Goal: Navigation & Orientation: Find specific page/section

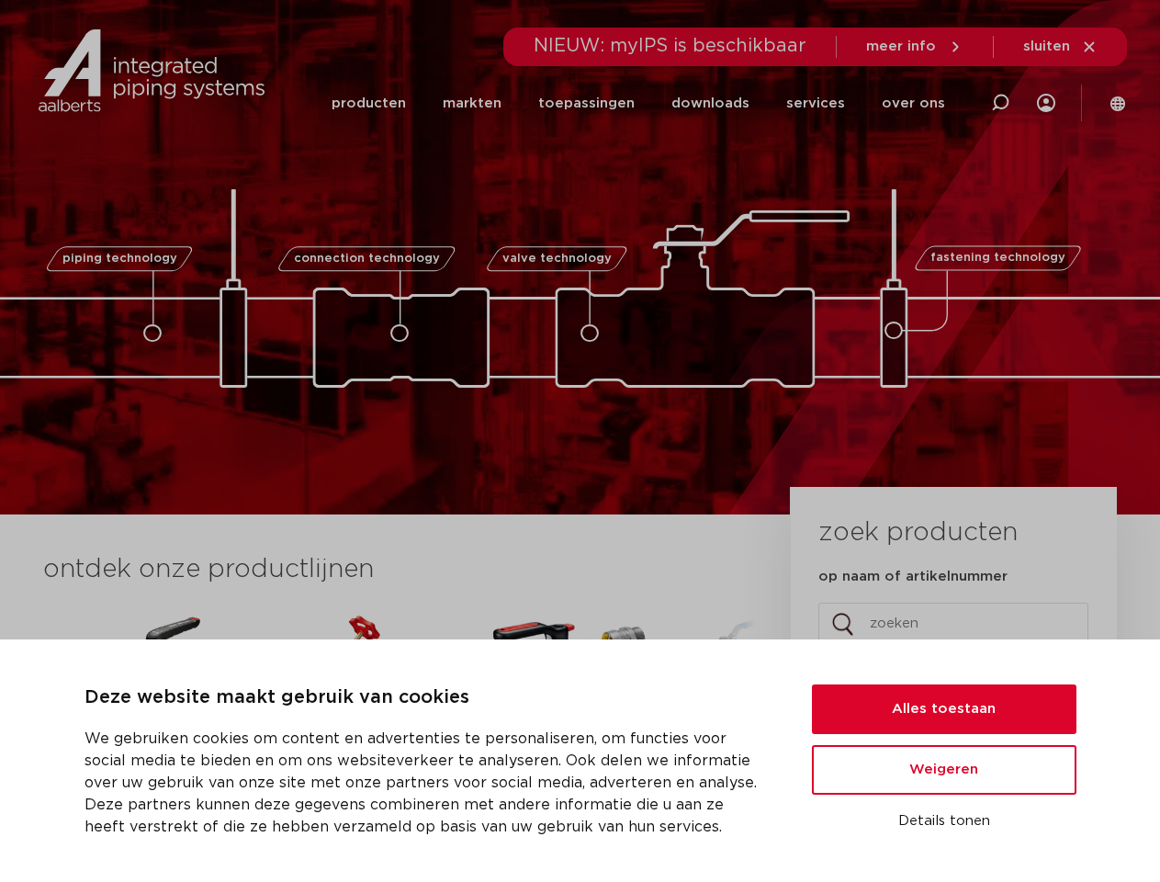
click at [580, 441] on div "piping technology connection technology valve technology fastening technology p…" at bounding box center [580, 257] width 1160 height 514
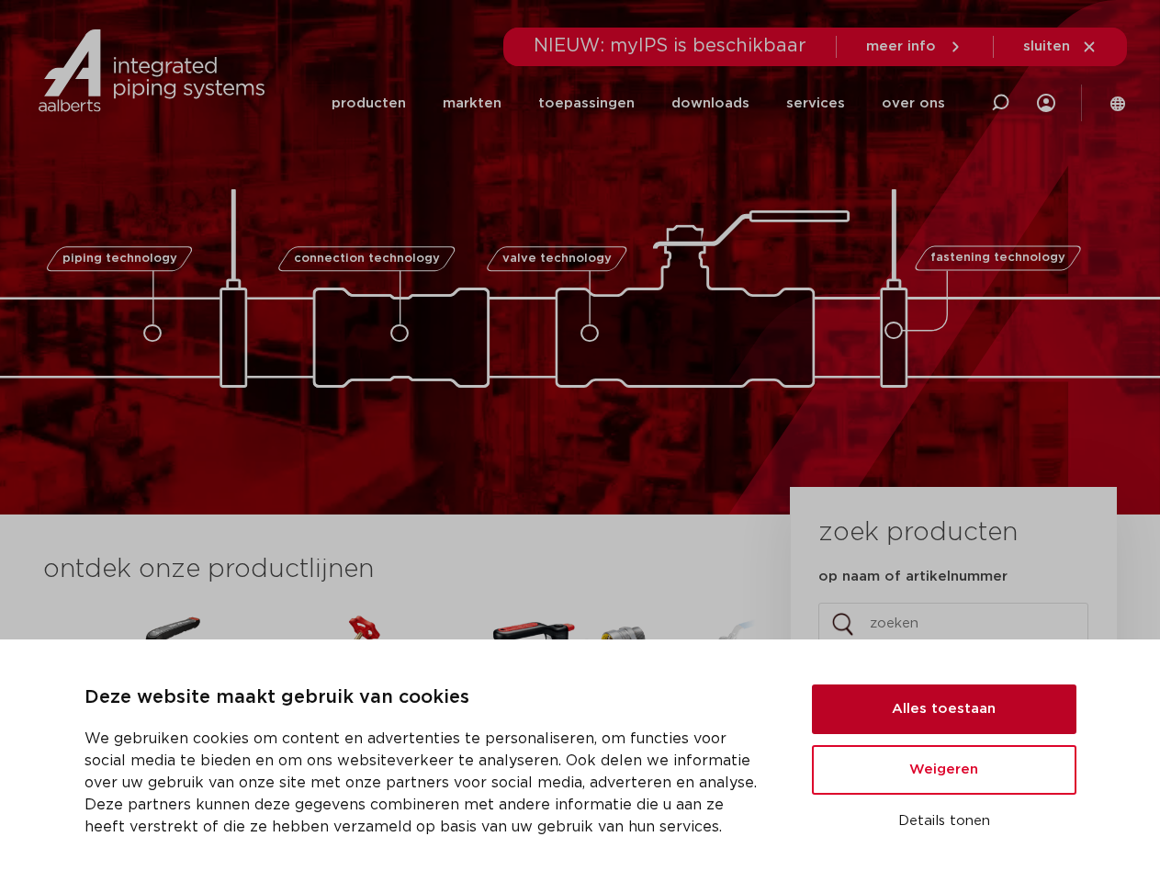
click at [944, 709] on button "Alles toestaan" at bounding box center [944, 709] width 265 height 50
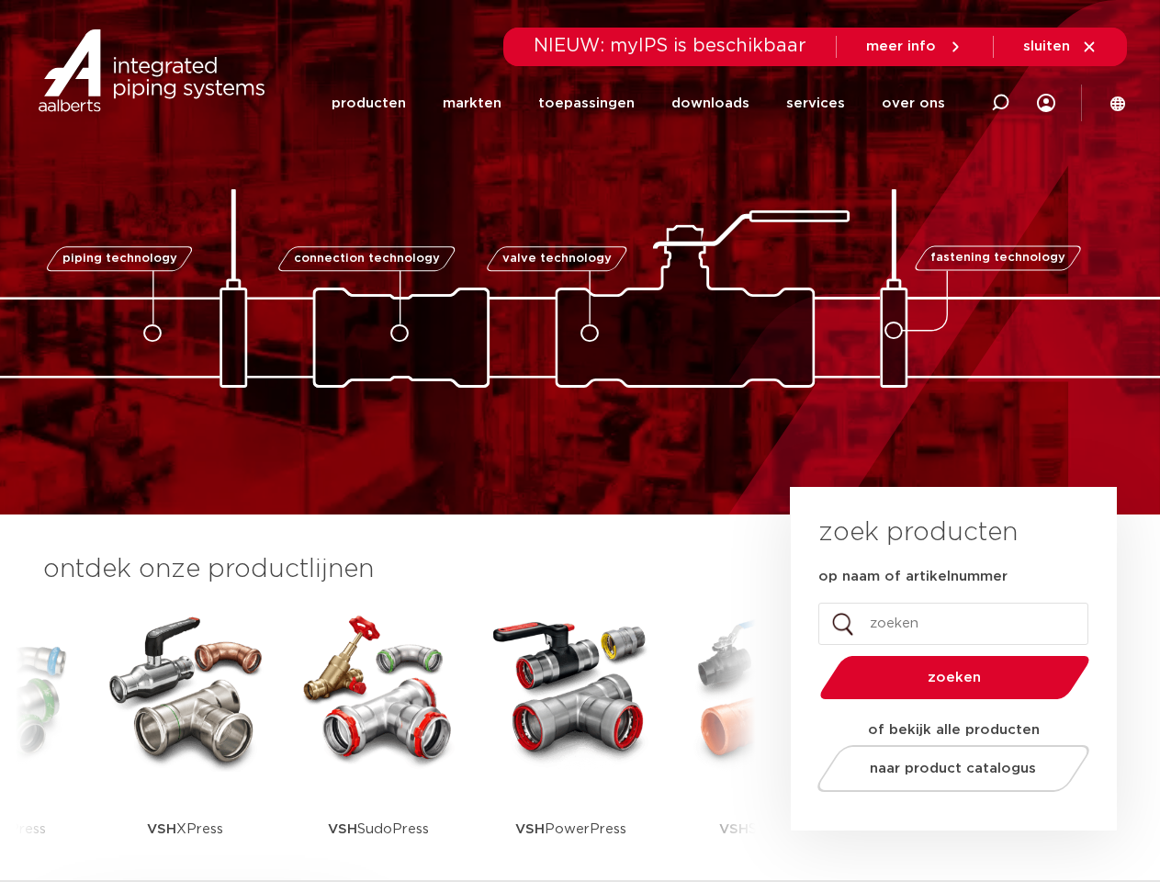
click at [944, 770] on span "naar product catalogus" at bounding box center [953, 768] width 166 height 14
click at [944, 821] on div "zoek producten op naam of artikelnummer Comments Dit veld is bedoeld voor valid…" at bounding box center [954, 659] width 326 height 344
click at [1000, 103] on icon at bounding box center [1000, 103] width 22 height 22
click at [1061, 47] on span "sluiten" at bounding box center [1046, 46] width 47 height 14
